Goal: Task Accomplishment & Management: Complete application form

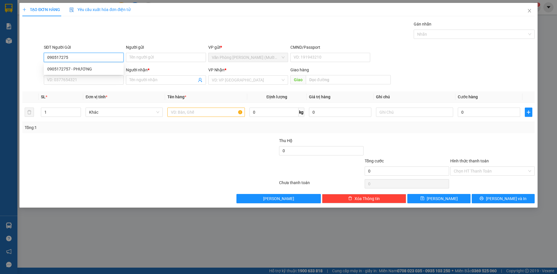
type input "0905172757"
click at [92, 69] on div "0905172757 - PHƯƠNG" at bounding box center [83, 69] width 73 height 6
type input "PHƯƠNG"
type input "0905172757"
click at [86, 81] on input "SĐT Người Nhận" at bounding box center [84, 79] width 80 height 9
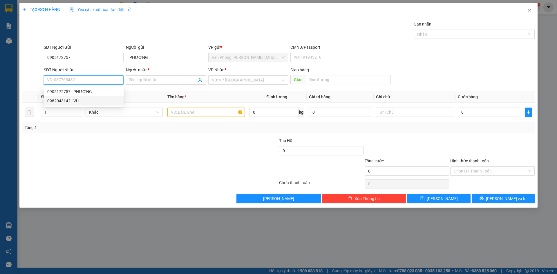
click at [86, 98] on div "0982043142 - VŨ" at bounding box center [83, 101] width 73 height 6
type input "0982043142"
type input "VŨ"
click at [194, 112] on input "text" at bounding box center [205, 112] width 77 height 9
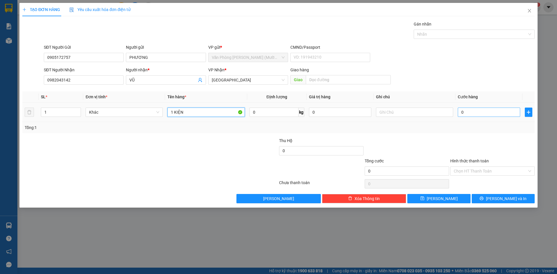
type input "1 KIỆN"
click at [481, 111] on input "0" at bounding box center [489, 112] width 62 height 9
type input "4"
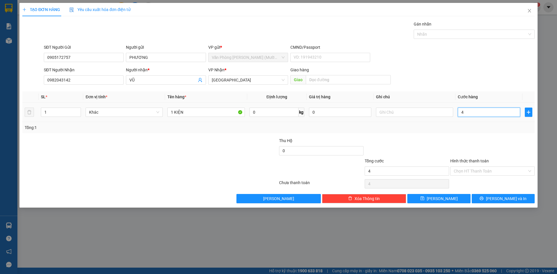
type input "40"
type input "400"
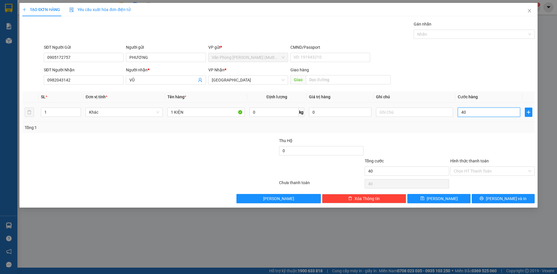
type input "400"
type input "4.000"
type input "40.000"
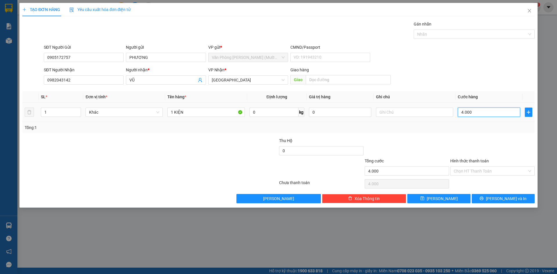
type input "40.000"
click at [500, 142] on div at bounding box center [493, 147] width 86 height 20
click at [479, 171] on input "Hình thức thanh toán" at bounding box center [490, 171] width 73 height 9
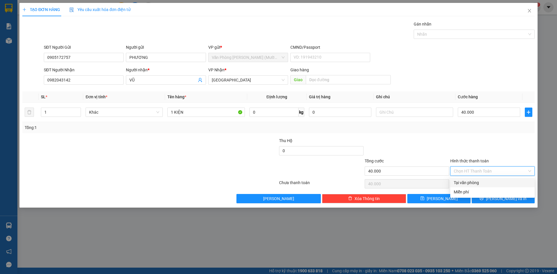
click at [468, 181] on div "Tại văn phòng" at bounding box center [492, 183] width 77 height 6
type input "0"
click at [483, 196] on button "[PERSON_NAME] và In" at bounding box center [503, 198] width 63 height 9
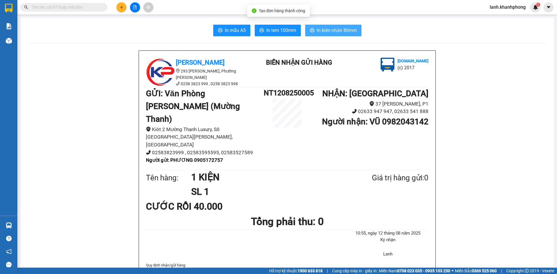
click at [354, 34] on button "In biên nhận 80mm" at bounding box center [333, 31] width 56 height 12
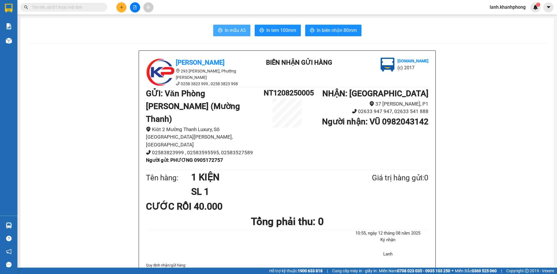
click at [225, 28] on span "In mẫu A5" at bounding box center [235, 30] width 21 height 7
